Goal: Transaction & Acquisition: Book appointment/travel/reservation

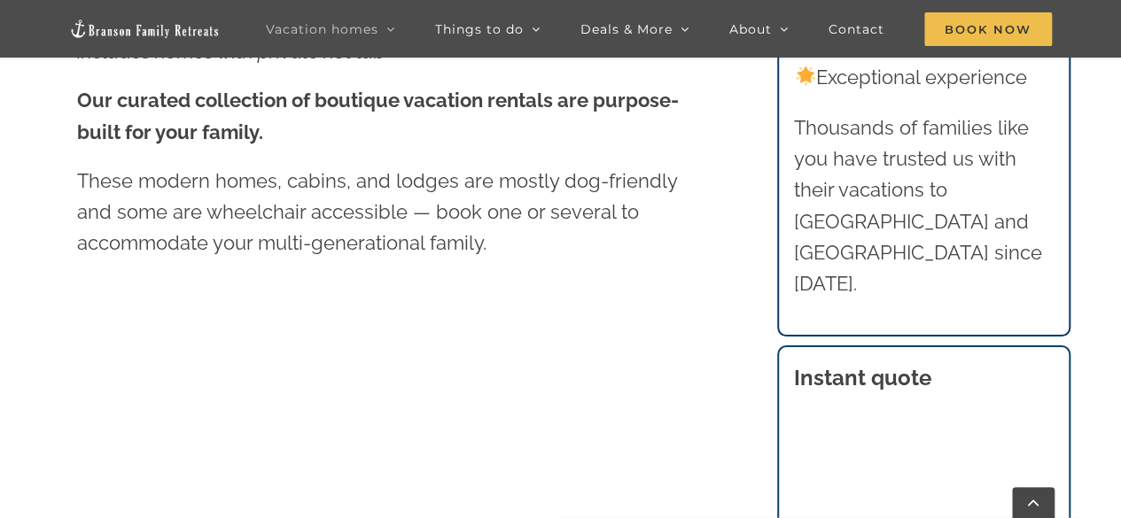
scroll to position [669, 0]
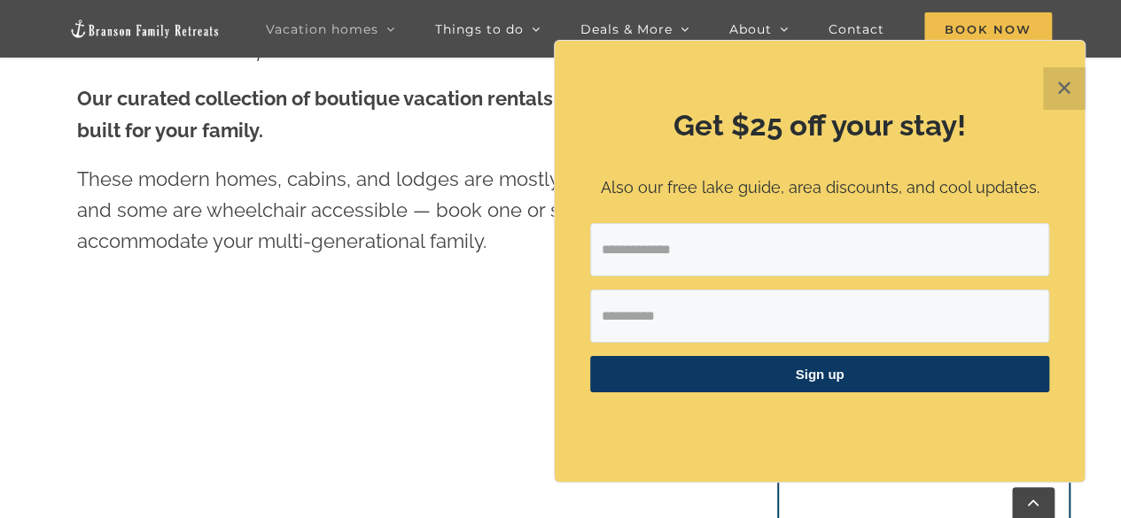
click at [1054, 87] on button "✕" at bounding box center [1064, 88] width 43 height 43
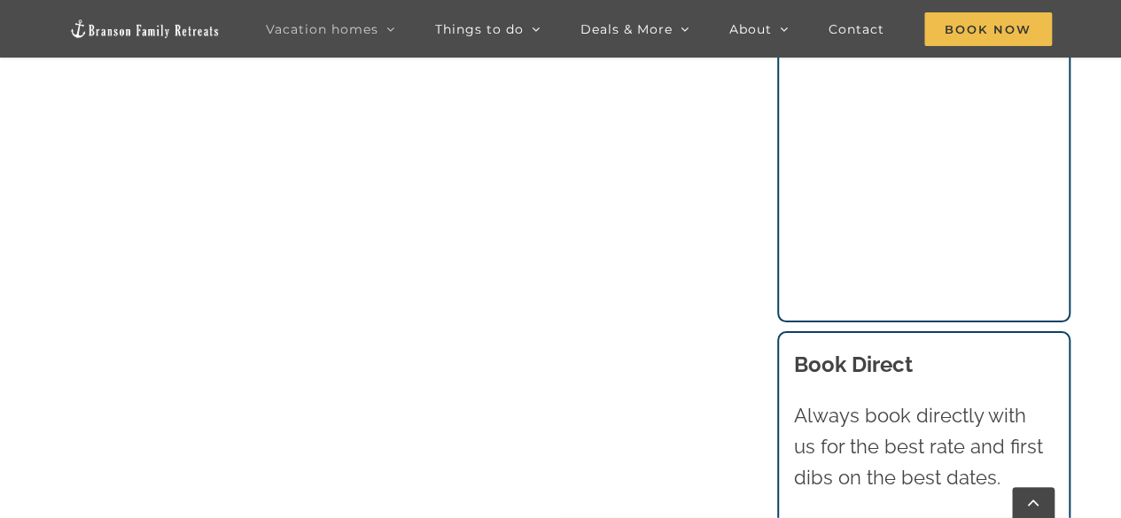
scroll to position [1750, 0]
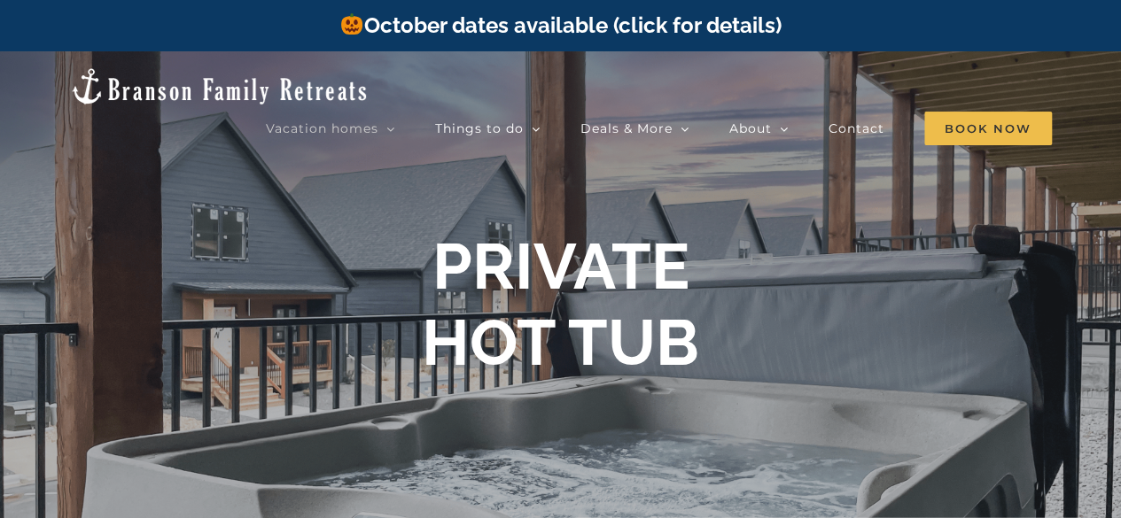
drag, startPoint x: 997, startPoint y: 2, endPoint x: 245, endPoint y: 19, distance: 752.3
click at [245, 19] on div "October dates available (click for details)" at bounding box center [560, 25] width 1121 height 51
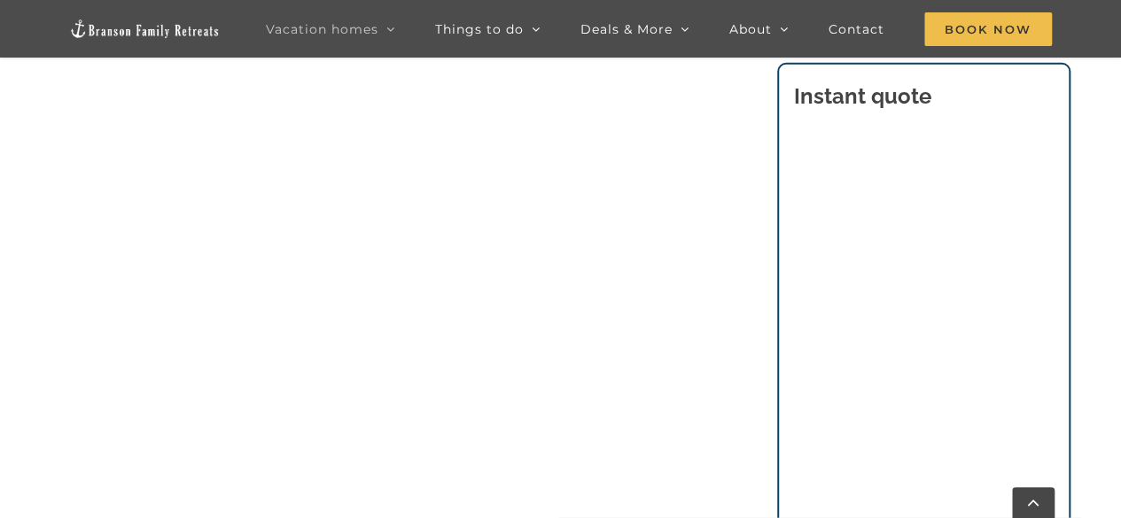
scroll to position [2462, 0]
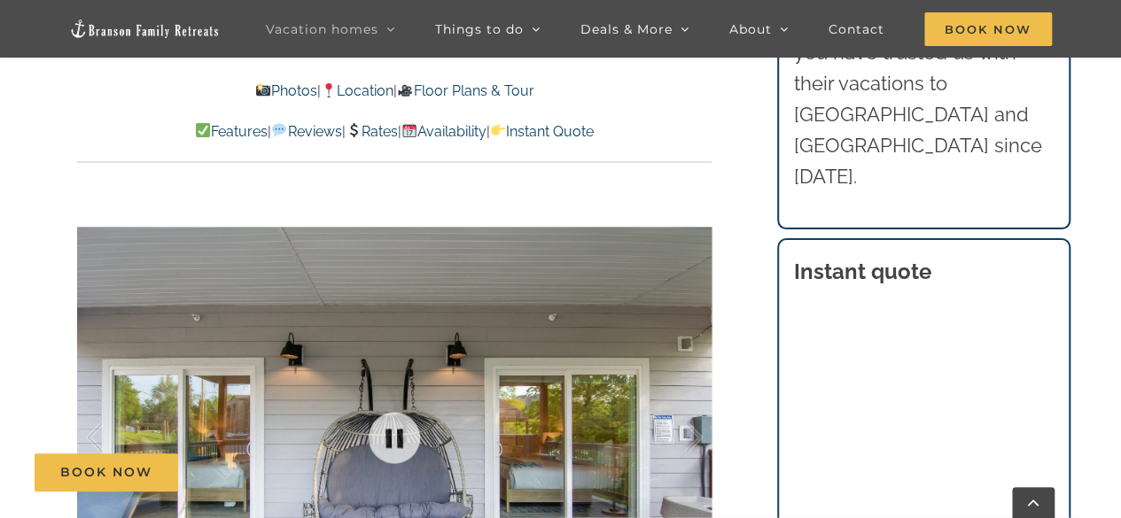
scroll to position [1107, 0]
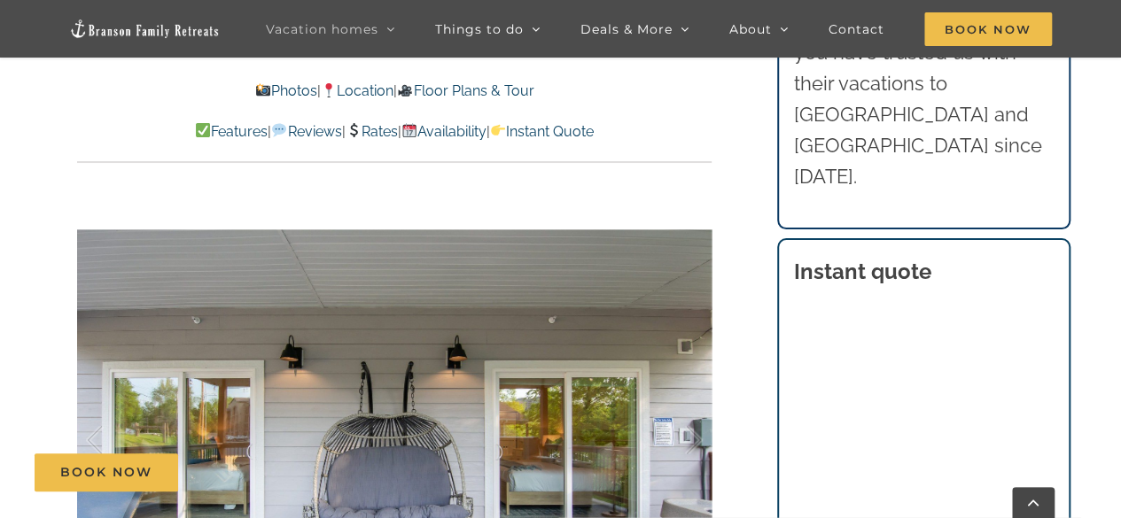
click at [388, 129] on link "Rates" at bounding box center [371, 131] width 52 height 17
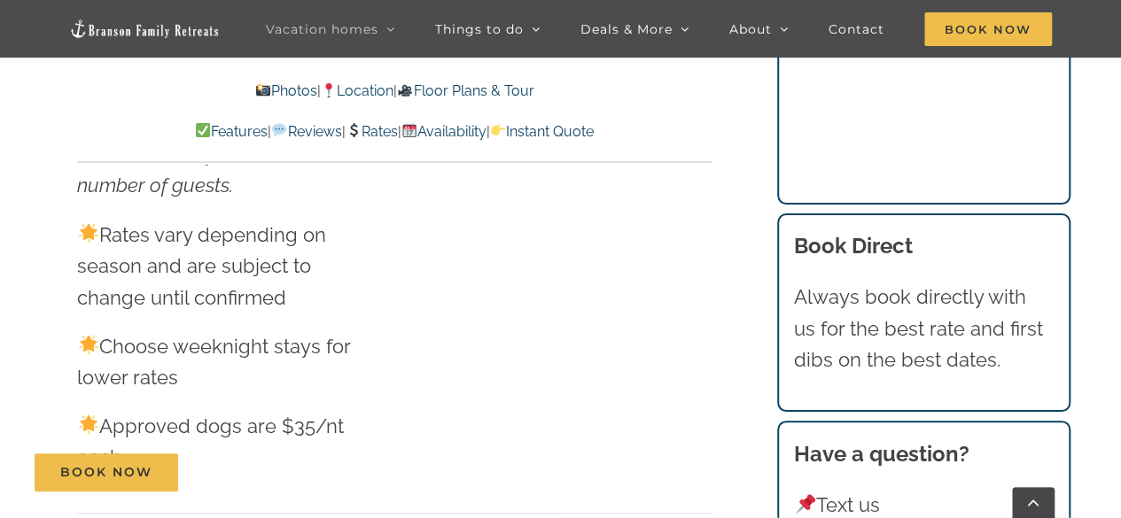
click at [377, 330] on p "Choose weeknight stays for lower rates" at bounding box center [229, 361] width 305 height 62
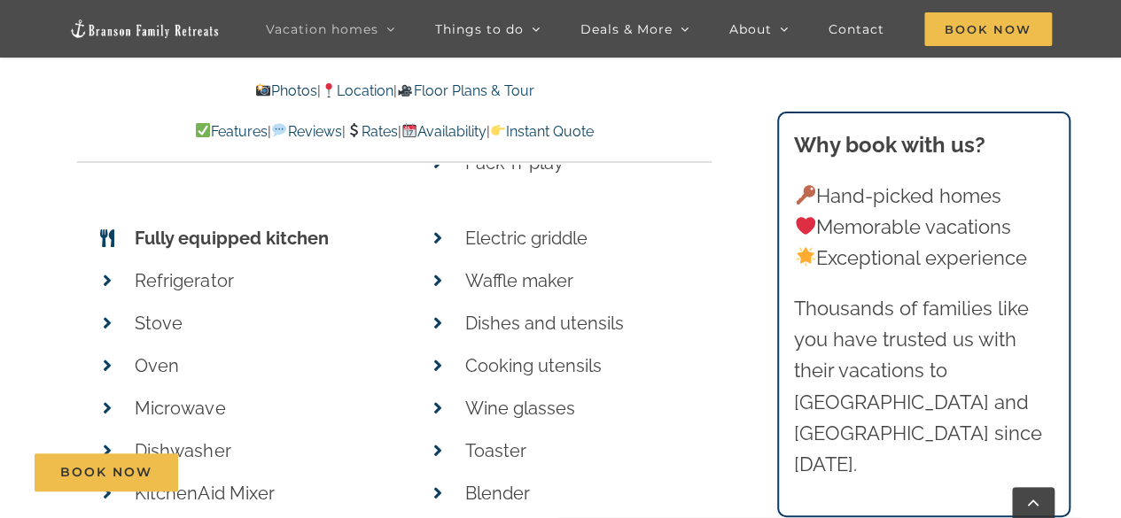
scroll to position [5726, 0]
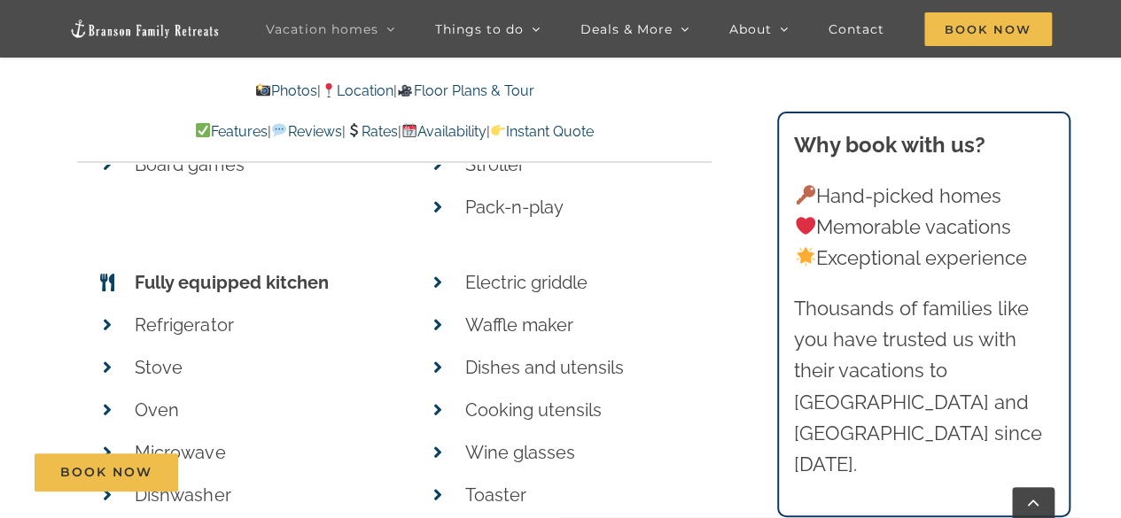
scroll to position [1107, 0]
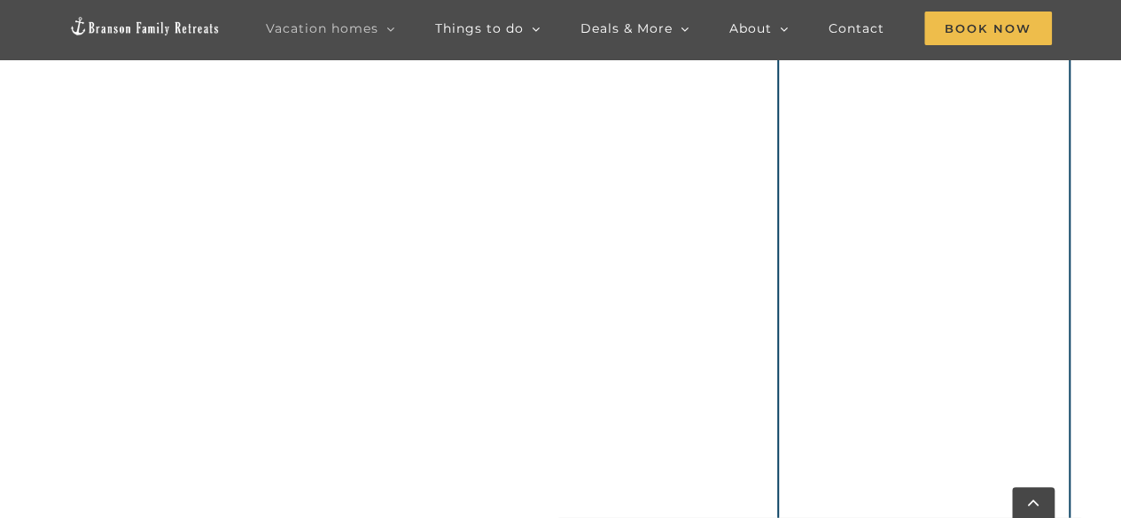
scroll to position [2462, 0]
